Goal: Information Seeking & Learning: Learn about a topic

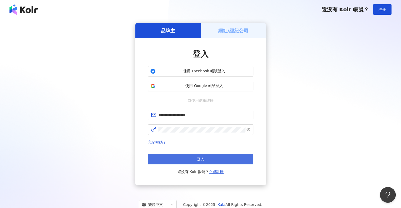
click at [186, 156] on button "登入" at bounding box center [200, 159] width 105 height 11
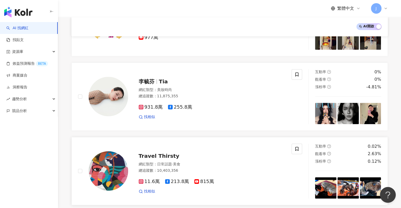
scroll to position [264, 0]
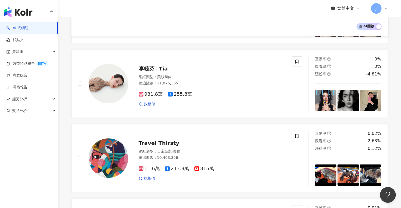
click at [227, 12] on div "繁體中文 J" at bounding box center [229, 8] width 316 height 17
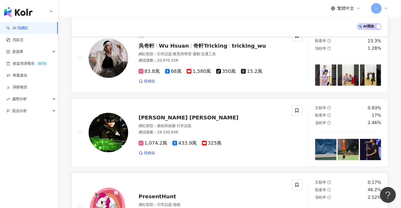
scroll to position [105, 0]
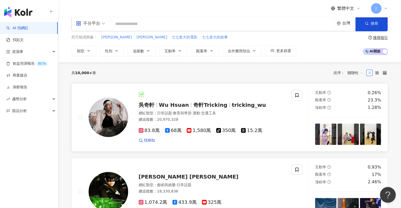
scroll to position [0, 0]
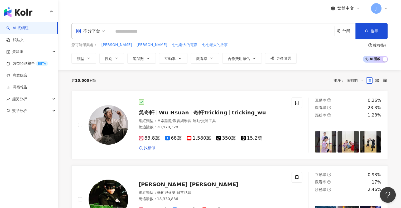
click at [230, 82] on div "共 10,000+ 筆 排序： 關聯性" at bounding box center [229, 80] width 316 height 8
